Goal: Transaction & Acquisition: Purchase product/service

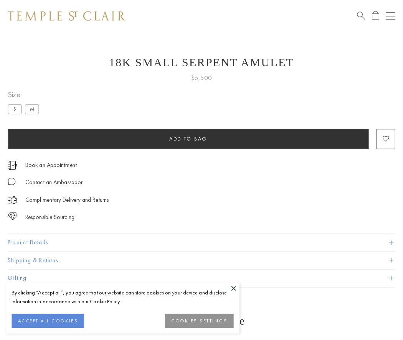
scroll to position [19, 0]
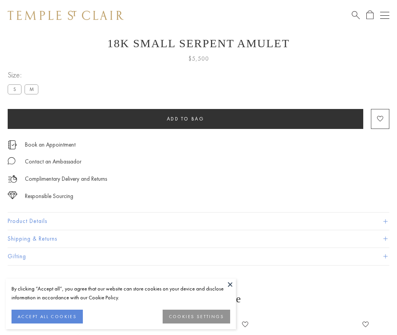
click at [185, 118] on span "Add to bag" at bounding box center [186, 118] width 38 height 7
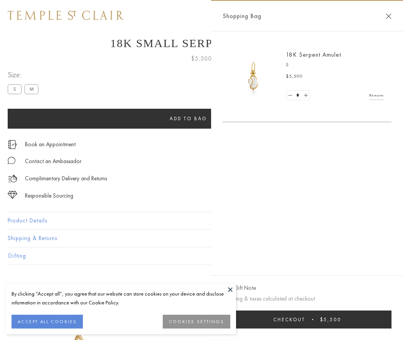
click at [307, 320] on button "Checkout $5,500" at bounding box center [306, 320] width 169 height 18
